Goal: Information Seeking & Learning: Learn about a topic

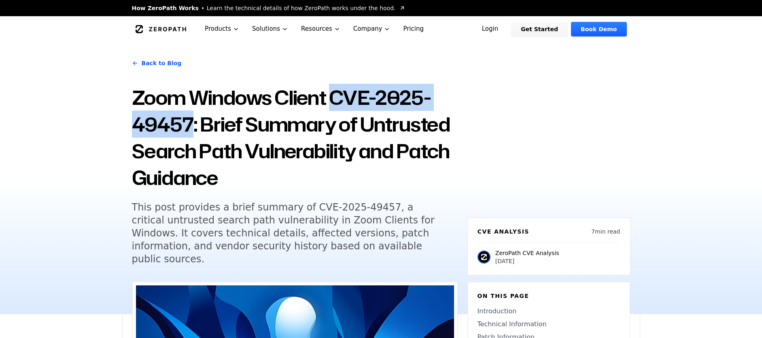
drag, startPoint x: 334, startPoint y: 97, endPoint x: 189, endPoint y: 121, distance: 147.7
click at [189, 121] on h1 "Zoom Windows Client CVE-2025-49457: Brief Summary of Untrusted Search Path Vuln…" at bounding box center [295, 137] width 326 height 107
copy h1 "CVE-2025-49457"
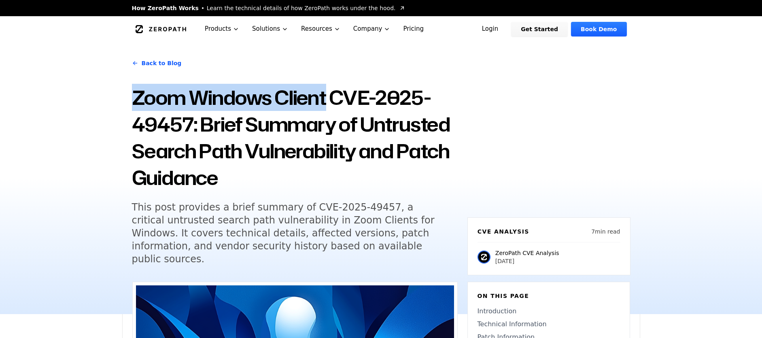
drag, startPoint x: 131, startPoint y: 96, endPoint x: 326, endPoint y: 104, distance: 195.7
click at [326, 104] on div "Back to Blog Zoom Windows Client CVE-2025-49457: Brief Summary of Untrusted Sea…" at bounding box center [381, 178] width 518 height 272
copy h1 "Zoom Windows Client"
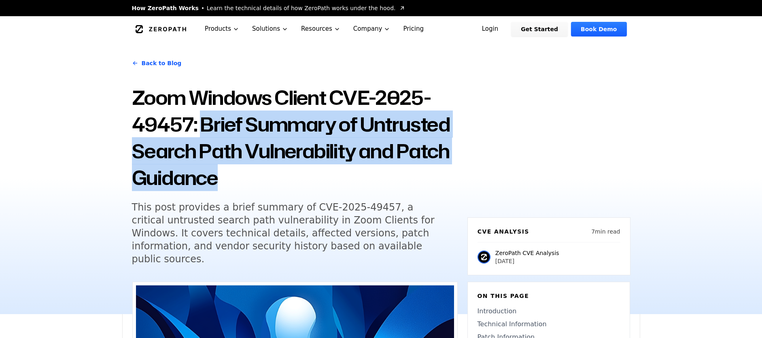
drag, startPoint x: 203, startPoint y: 125, endPoint x: 250, endPoint y: 181, distance: 73.0
click at [250, 181] on h1 "Zoom Windows Client CVE-2025-49457: Brief Summary of Untrusted Search Path Vuln…" at bounding box center [295, 137] width 326 height 107
copy h1 "Brief Summary of Untrusted Search Path Vulnerability and Patch Guidance"
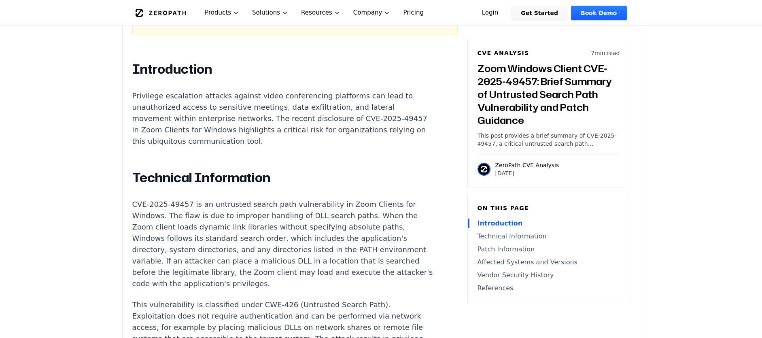
scroll to position [540, 0]
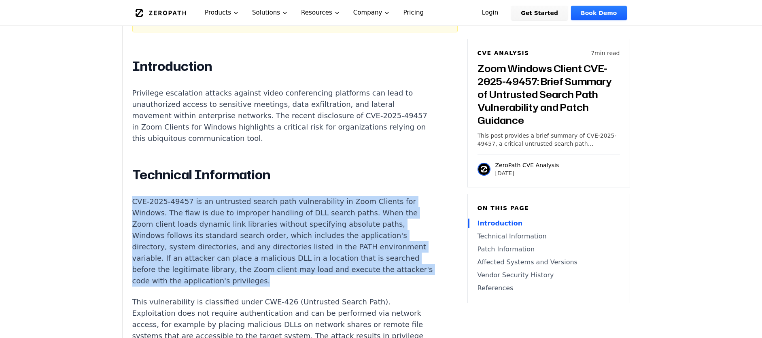
drag, startPoint x: 329, startPoint y: 247, endPoint x: 130, endPoint y: 178, distance: 211.1
copy p "CVE-2025-49457 is an untrusted search path vulnerability in Zoom Clients for Wi…"
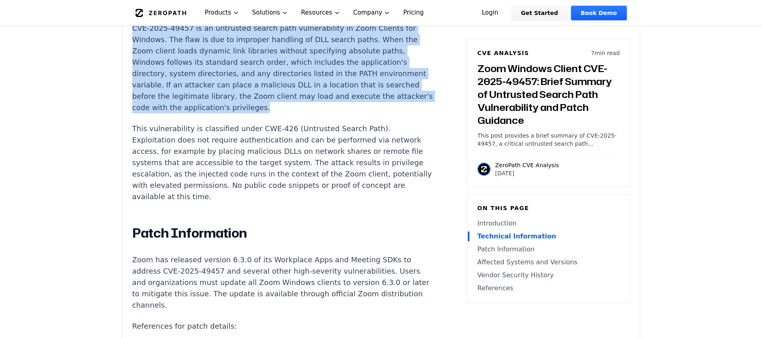
scroll to position [720, 0]
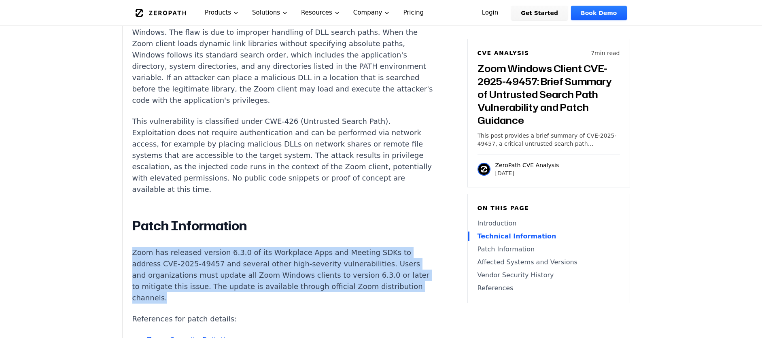
drag, startPoint x: 316, startPoint y: 240, endPoint x: 132, endPoint y: 207, distance: 187.1
click at [132, 247] on p "Zoom has released version 6.3.0 of its Workplace Apps and Meeting SDKs to addre…" at bounding box center [282, 275] width 301 height 57
copy p "Zoom has released version 6.3.0 of its Workplace Apps and Meeting SDKs to addre…"
